Goal: Find specific page/section: Find specific page/section

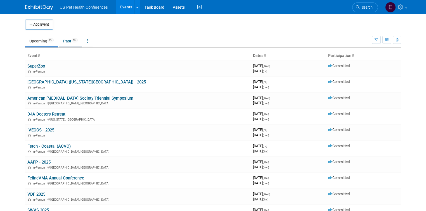
click at [65, 43] on link "Past 96" at bounding box center [70, 41] width 23 height 11
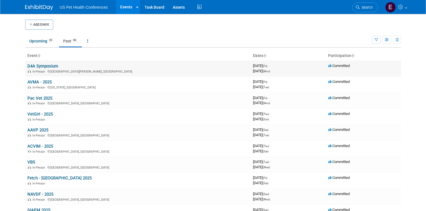
click at [38, 67] on link "D4A Symposium" at bounding box center [42, 66] width 31 height 5
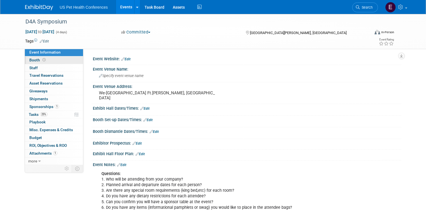
click at [31, 61] on span "Booth" at bounding box center [37, 60] width 17 height 4
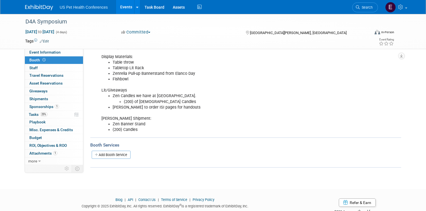
scroll to position [80, 0]
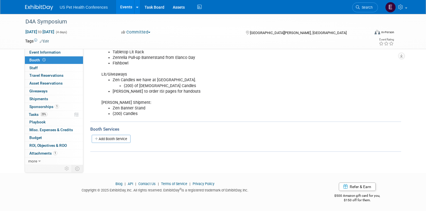
click at [30, 2] on div at bounding box center [42, 5] width 35 height 10
click at [30, 6] on img at bounding box center [39, 8] width 28 height 6
